Goal: Task Accomplishment & Management: Use online tool/utility

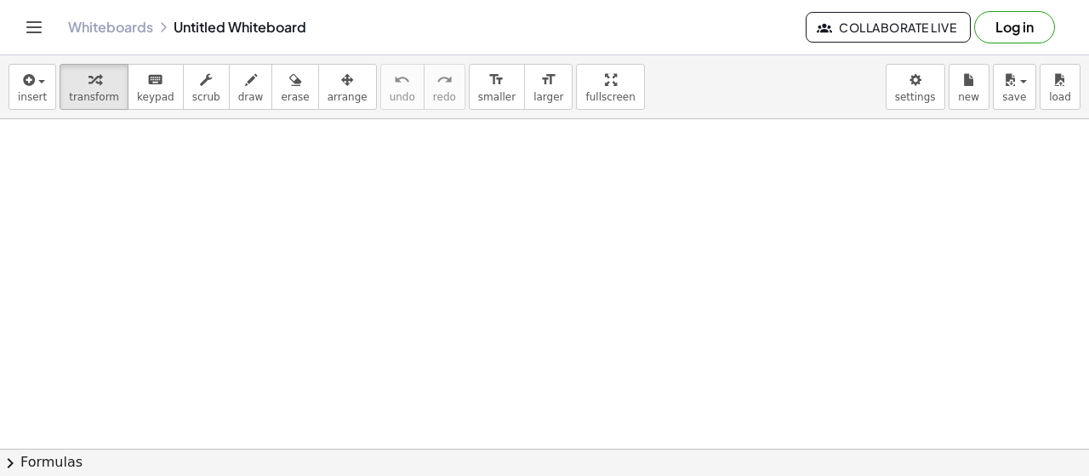
click at [1014, 31] on button "Log in" at bounding box center [1014, 27] width 81 height 32
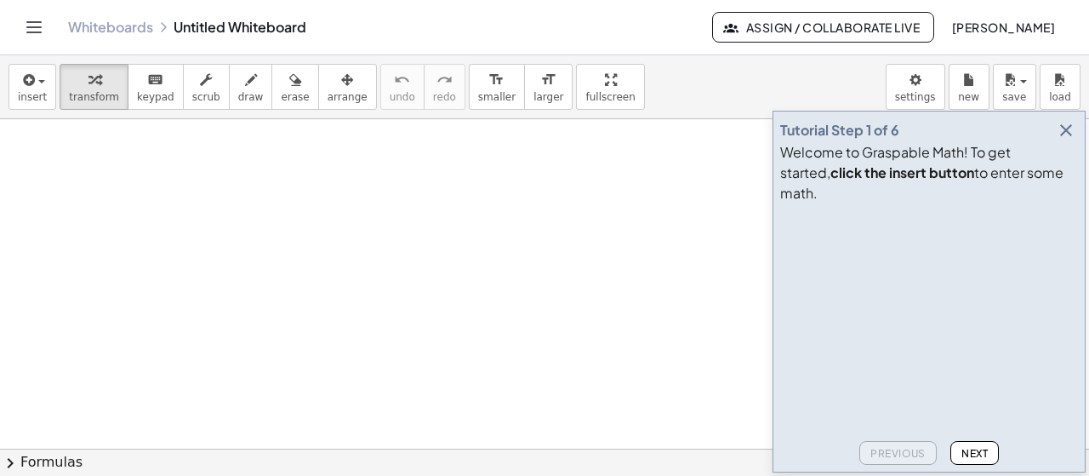
click at [1066, 140] on icon "button" at bounding box center [1066, 130] width 20 height 20
